Goal: Task Accomplishment & Management: Manage account settings

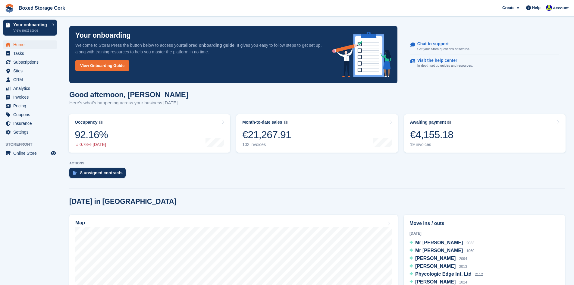
scroll to position [121, 0]
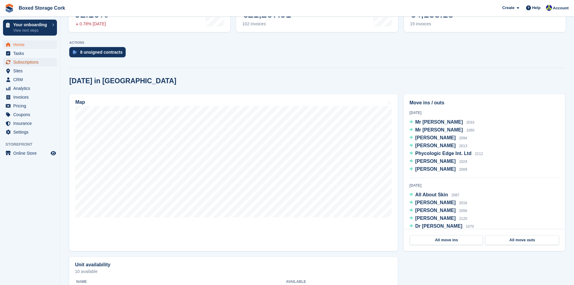
click at [25, 61] on span "Subscriptions" at bounding box center [31, 62] width 36 height 8
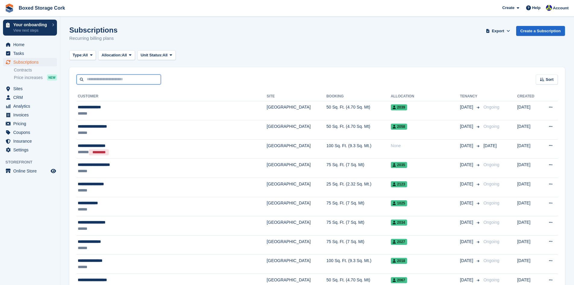
click at [93, 81] on input "text" at bounding box center [119, 79] width 84 height 10
type input "******"
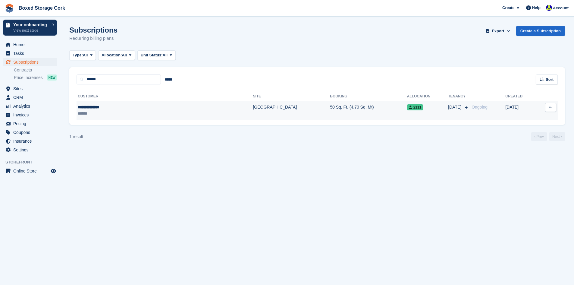
click at [117, 106] on div "**********" at bounding box center [127, 107] width 99 height 6
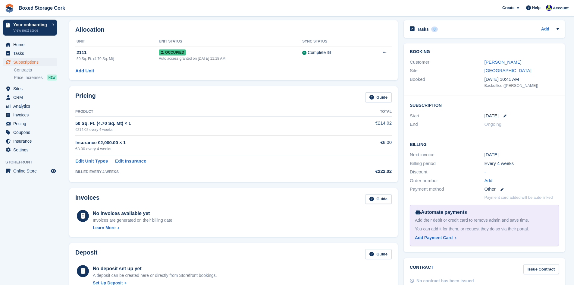
scroll to position [60, 0]
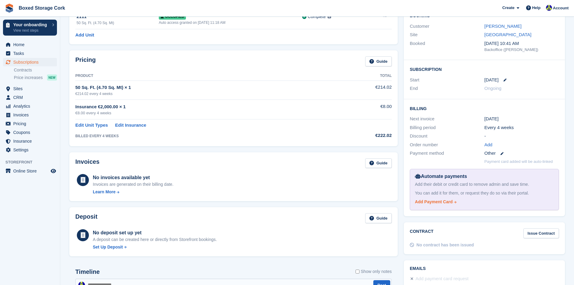
click at [438, 201] on div "Add Payment Card" at bounding box center [434, 202] width 38 height 6
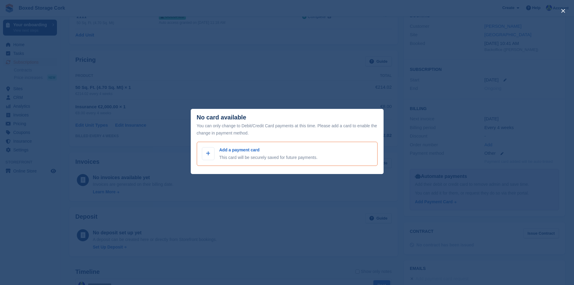
click at [225, 150] on p "Add a payment card" at bounding box center [268, 150] width 98 height 6
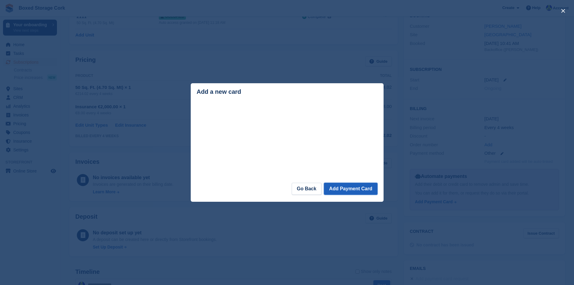
click at [346, 188] on button "Add Payment Card" at bounding box center [350, 189] width 53 height 12
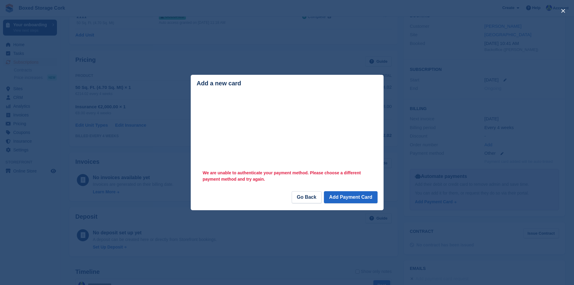
drag, startPoint x: 315, startPoint y: 86, endPoint x: 325, endPoint y: 76, distance: 14.1
click at [325, 76] on header "Add a new card" at bounding box center [287, 84] width 193 height 19
click at [349, 197] on button "Add Payment Card" at bounding box center [350, 197] width 53 height 12
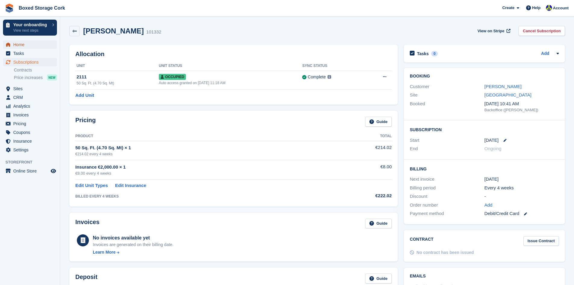
click at [20, 45] on span "Home" at bounding box center [31, 44] width 36 height 8
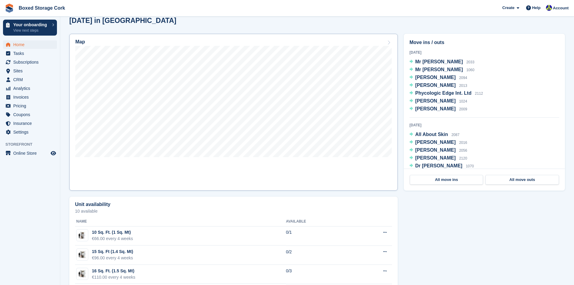
scroll to position [151, 0]
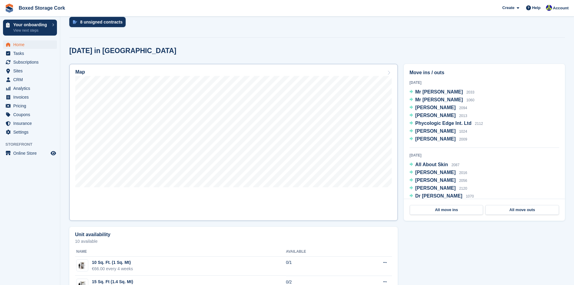
click at [273, 194] on link "Map" at bounding box center [233, 142] width 328 height 157
